Goal: Obtain resource: Download file/media

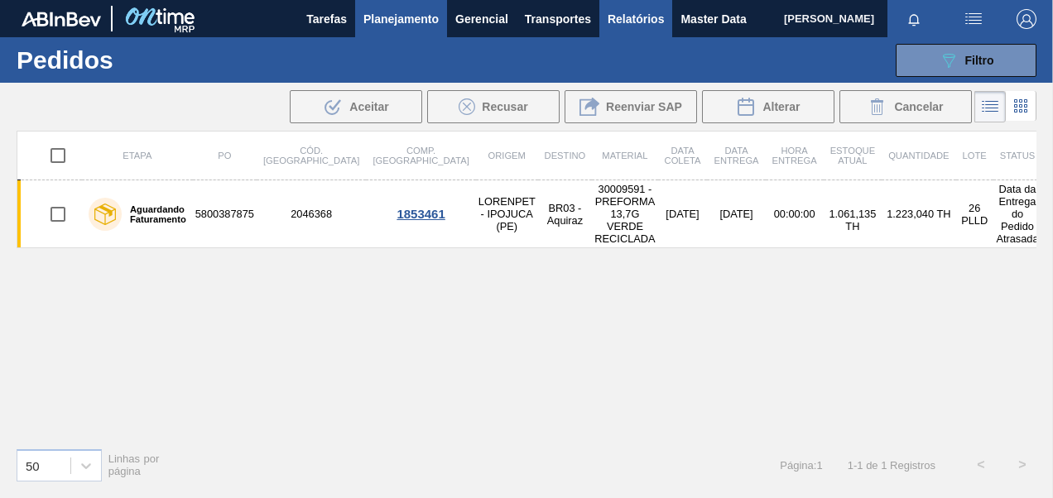
click at [634, 18] on span "Relatórios" at bounding box center [635, 19] width 56 height 20
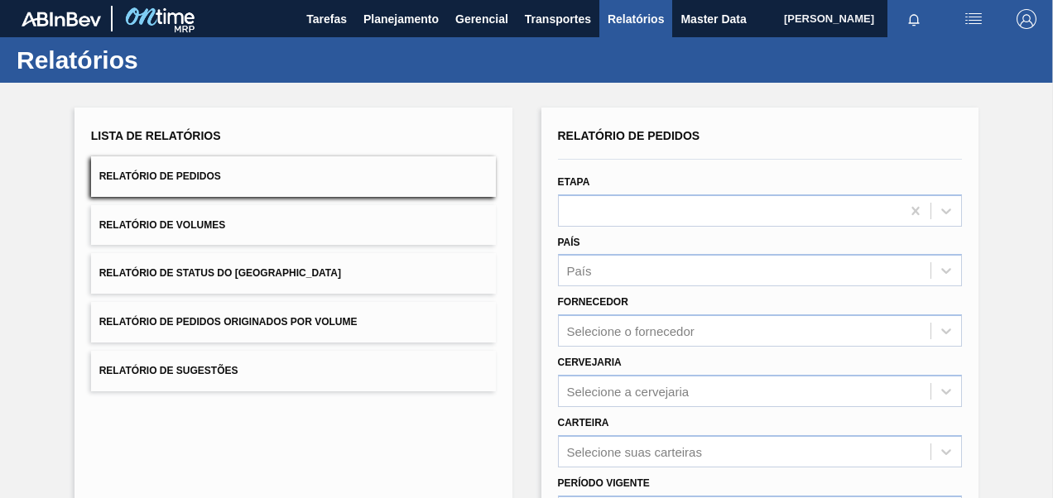
click at [172, 326] on span "Relatório de Pedidos Originados por Volume" at bounding box center [228, 322] width 258 height 12
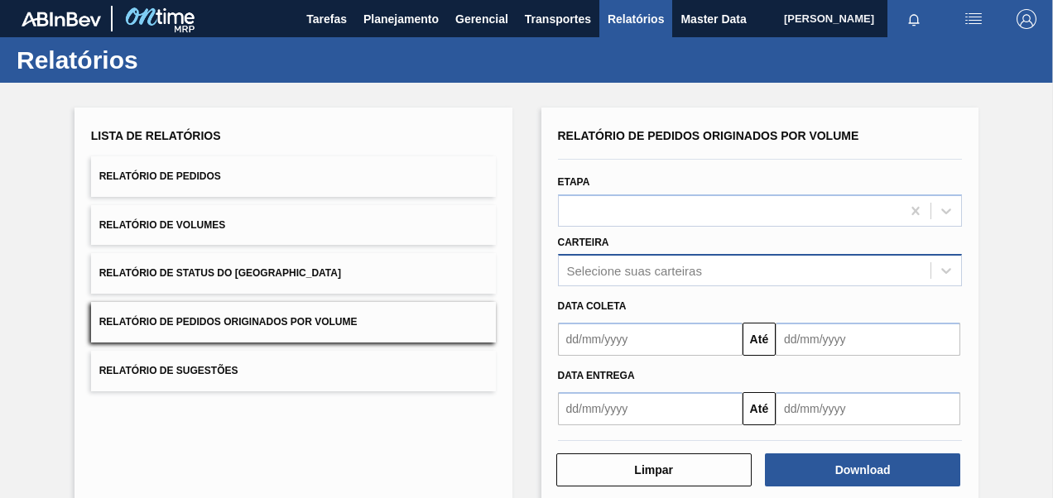
click at [630, 273] on div "Selecione suas carteiras" at bounding box center [760, 270] width 405 height 32
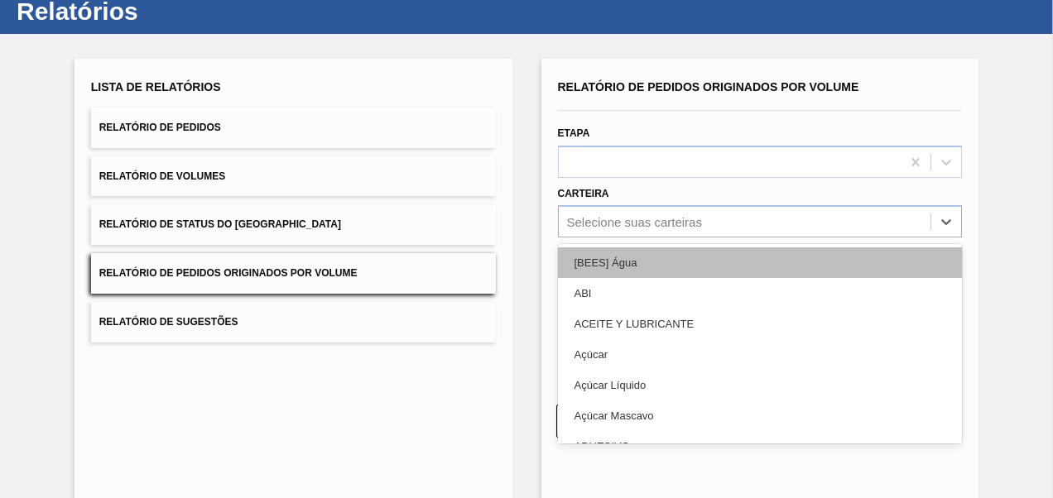
scroll to position [50, 0]
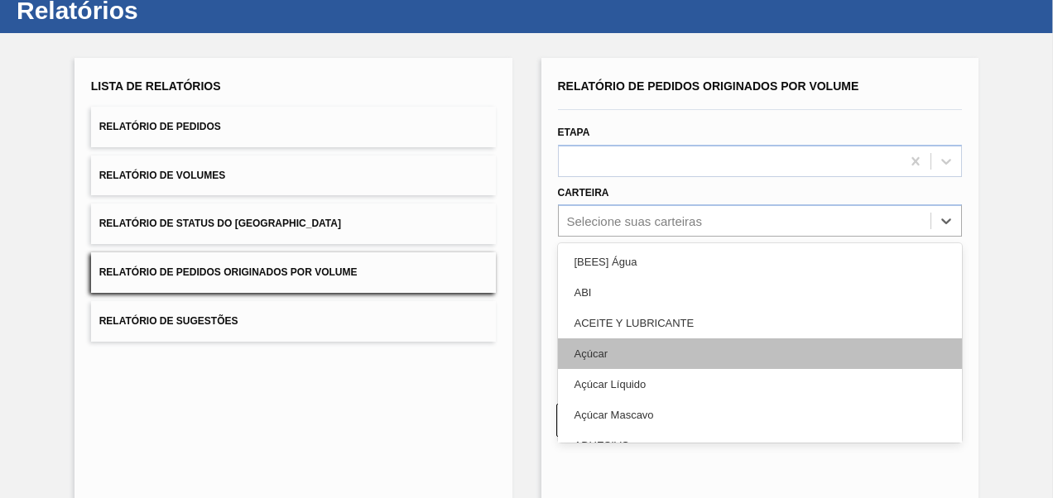
click at [591, 361] on div "Açúcar" at bounding box center [760, 353] width 405 height 31
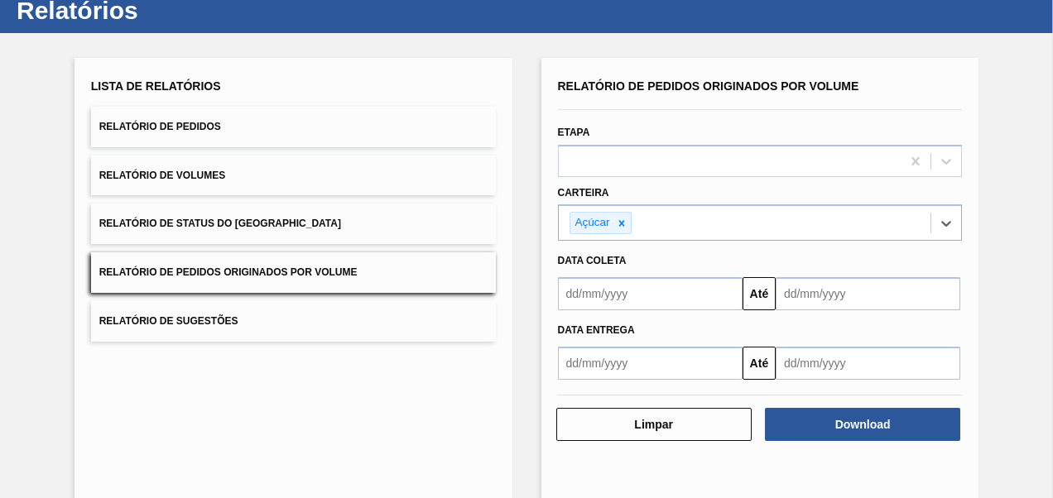
click at [607, 291] on input "text" at bounding box center [650, 293] width 185 height 33
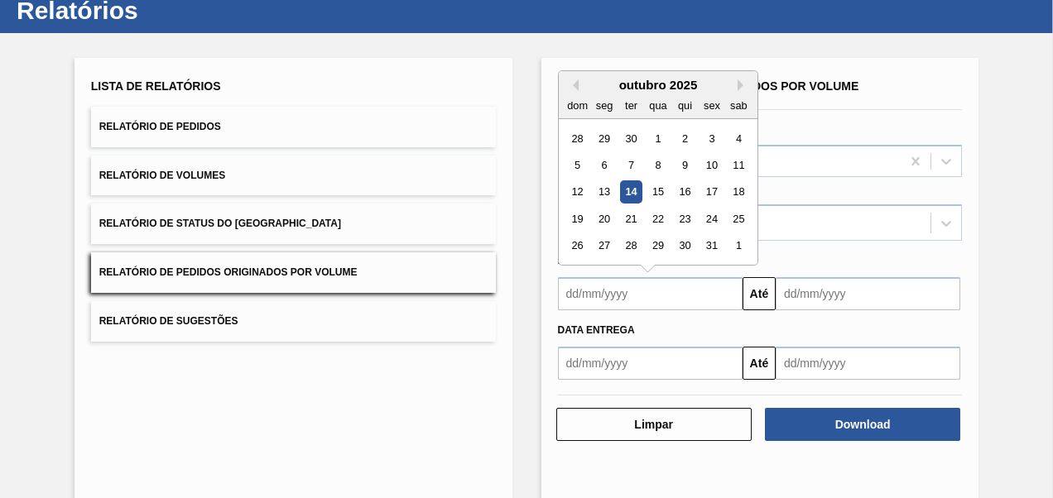
type input "[DATE]"
click at [793, 302] on input "text" at bounding box center [867, 293] width 185 height 33
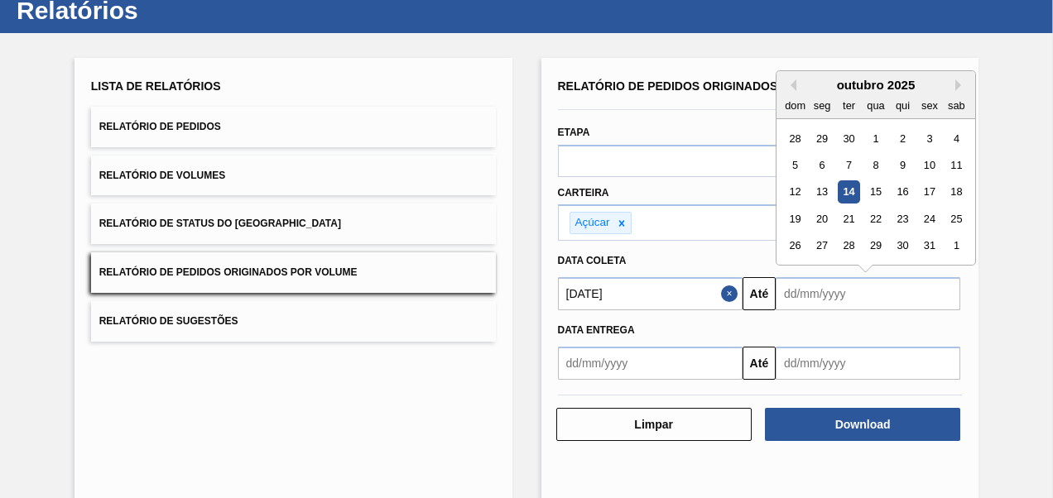
click at [874, 243] on div "29" at bounding box center [875, 246] width 22 height 22
click at [812, 300] on input "[DATE]" at bounding box center [867, 293] width 185 height 33
click at [918, 194] on div "17" at bounding box center [929, 192] width 22 height 22
type input "[DATE]"
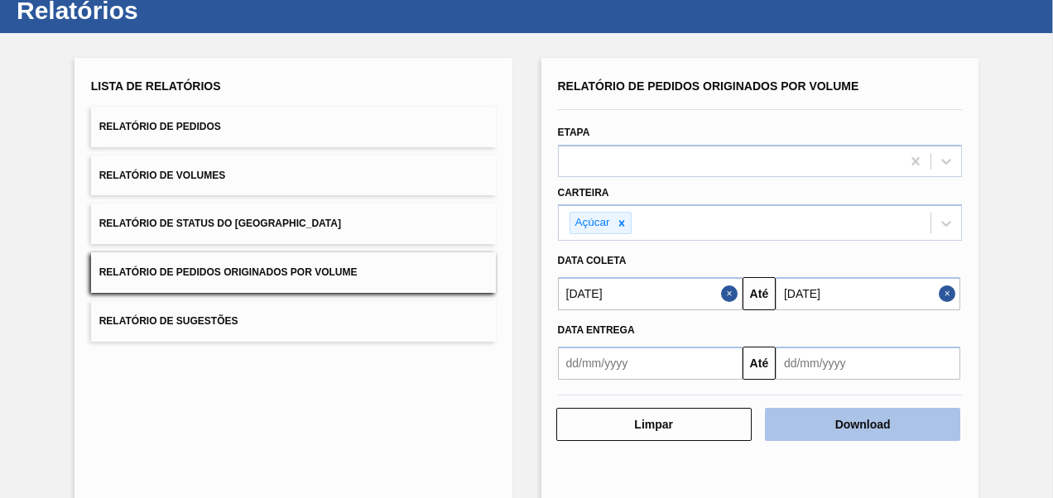
click at [799, 420] on button "Download" at bounding box center [862, 424] width 195 height 33
